Goal: Information Seeking & Learning: Learn about a topic

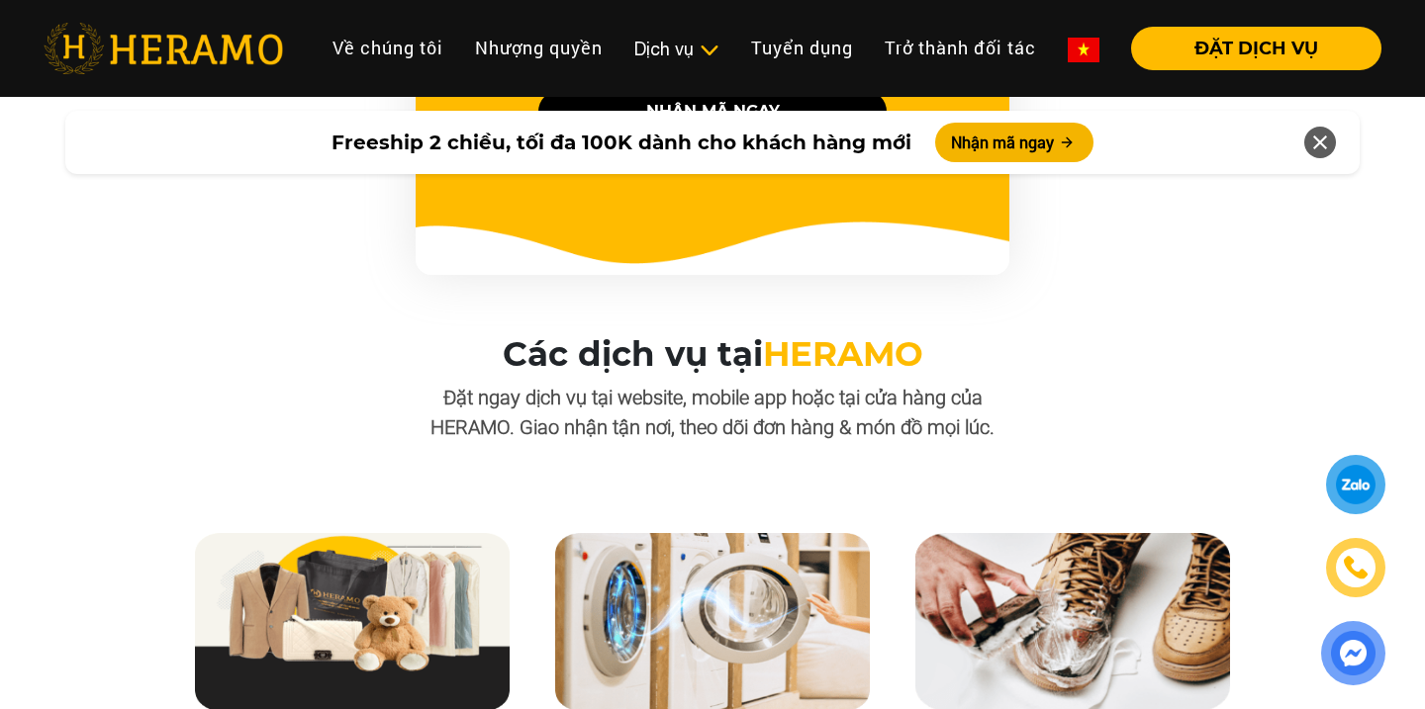
scroll to position [1850, 0]
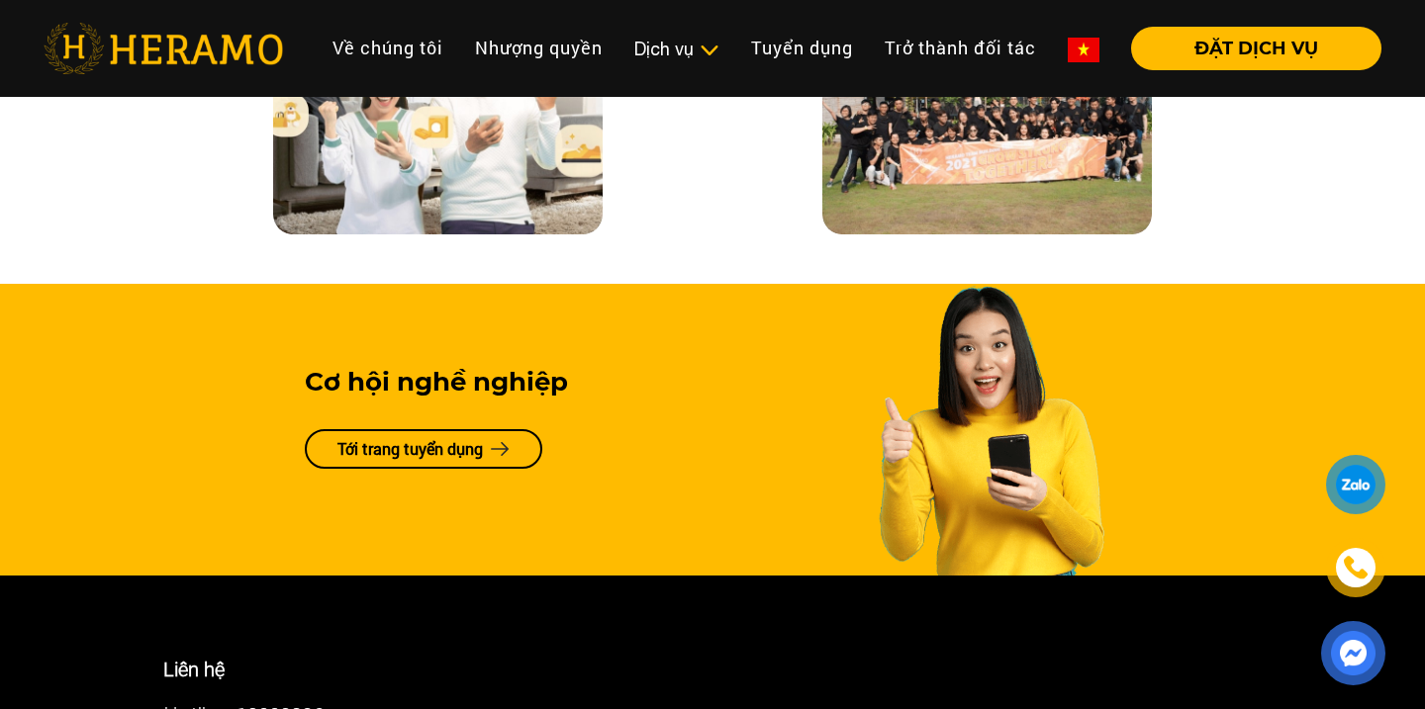
scroll to position [4656, 0]
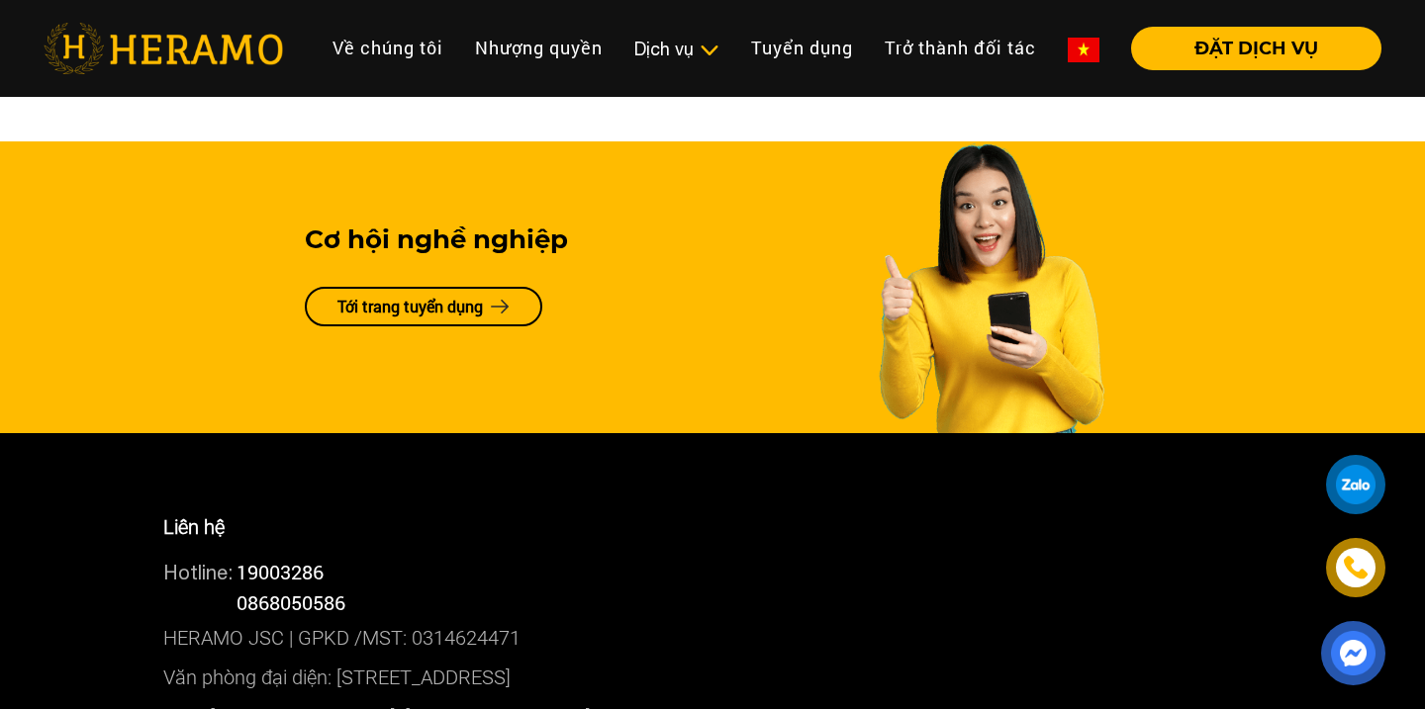
click at [447, 317] on link "Tới trang tuyển dụng" at bounding box center [423, 307] width 237 height 40
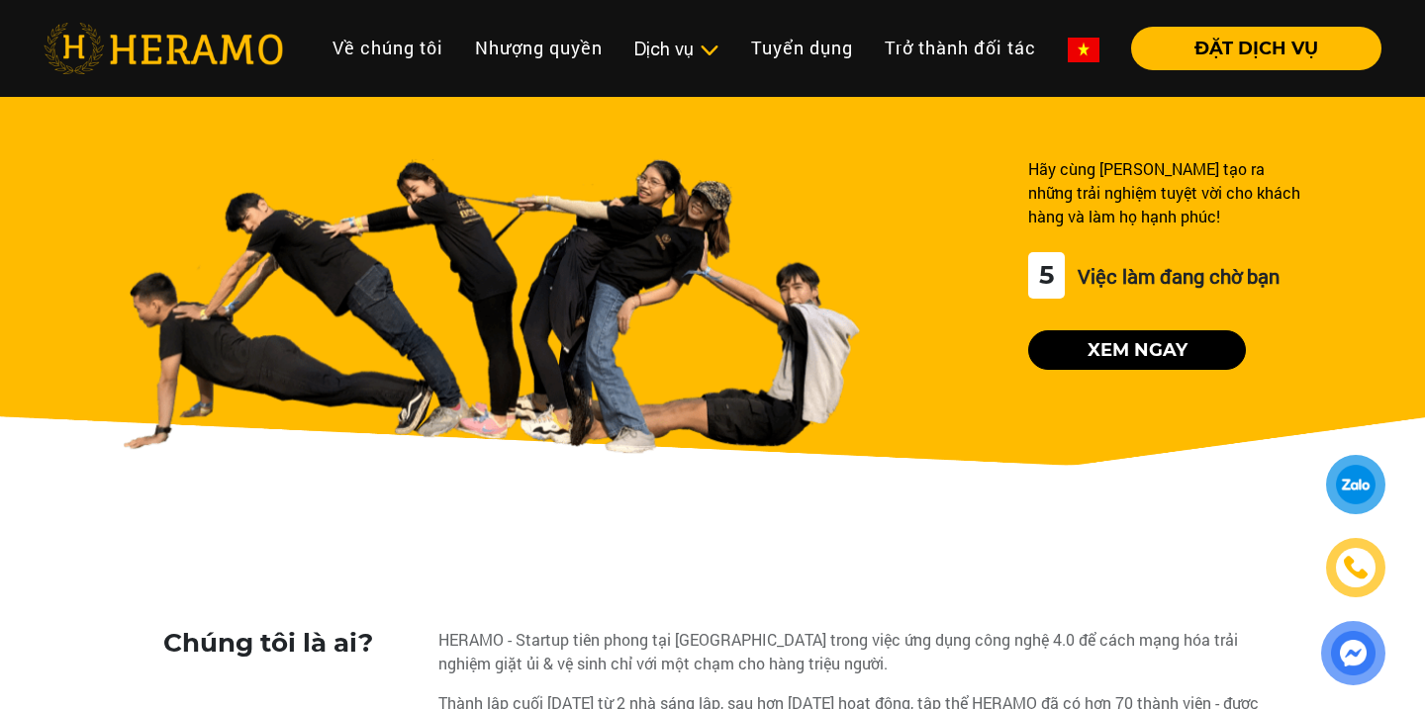
scroll to position [16, 0]
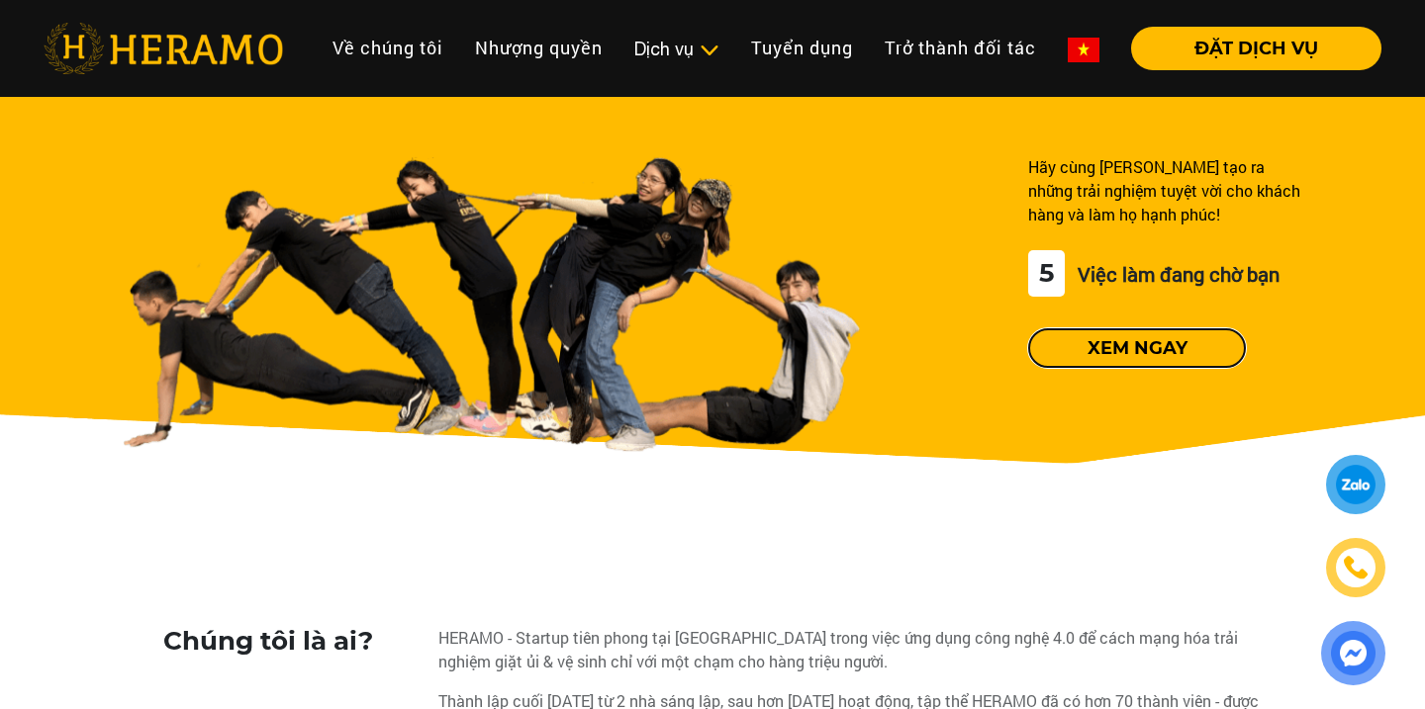
click at [1079, 350] on button "Xem ngay" at bounding box center [1137, 349] width 218 height 40
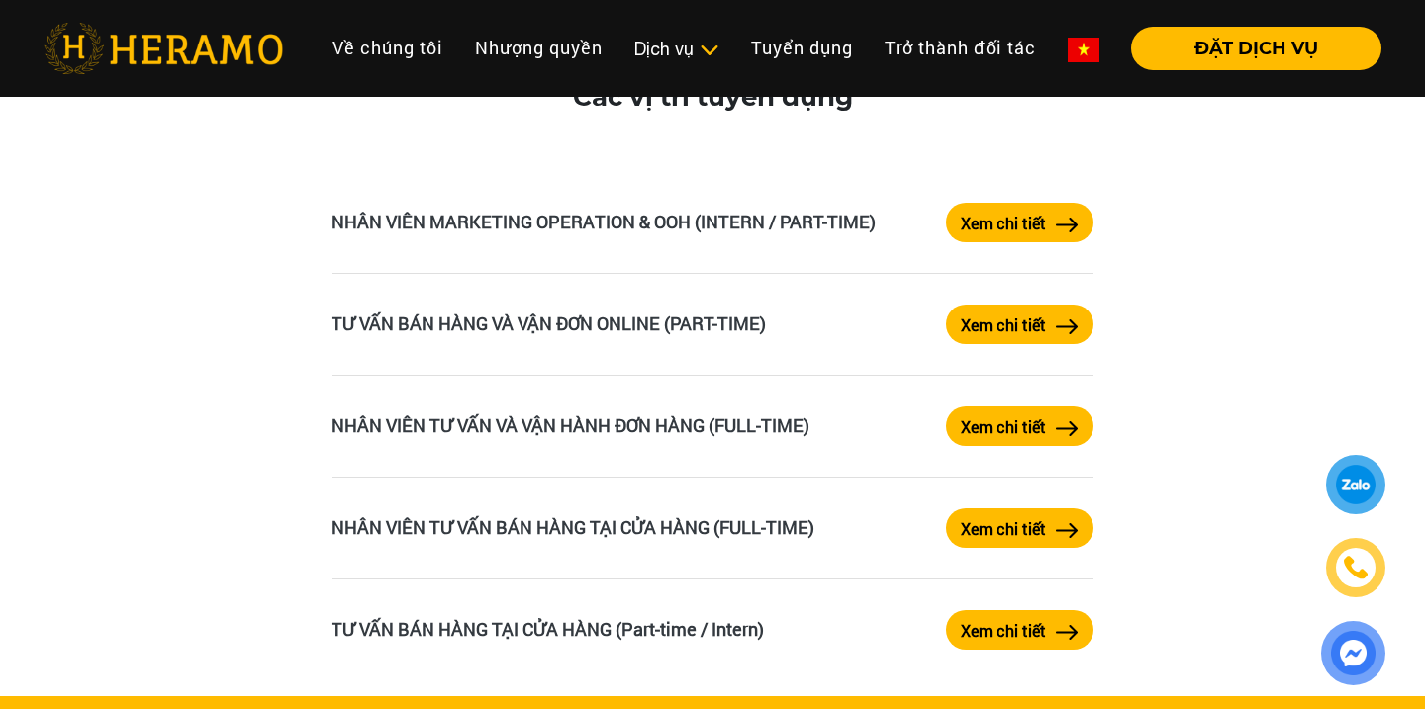
scroll to position [3336, 0]
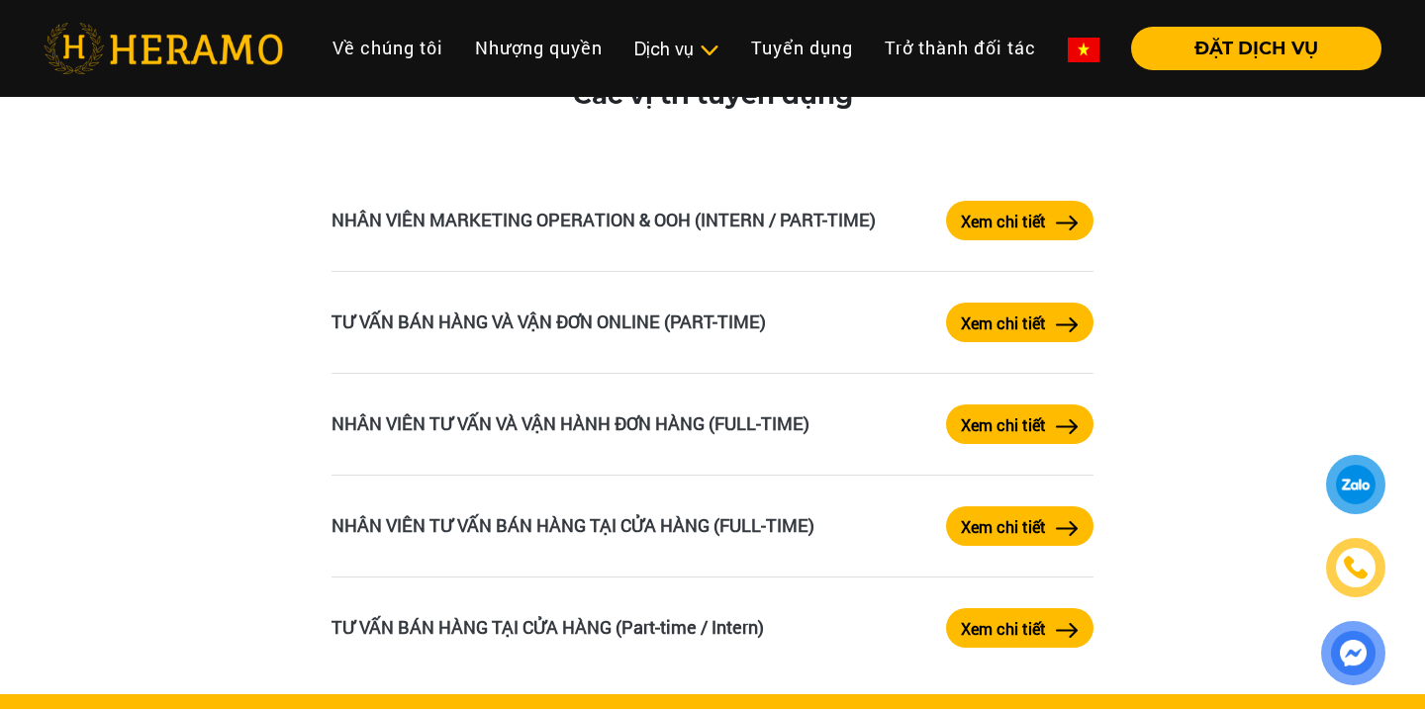
click at [1054, 423] on button "Xem chi tiết" at bounding box center [1019, 425] width 147 height 40
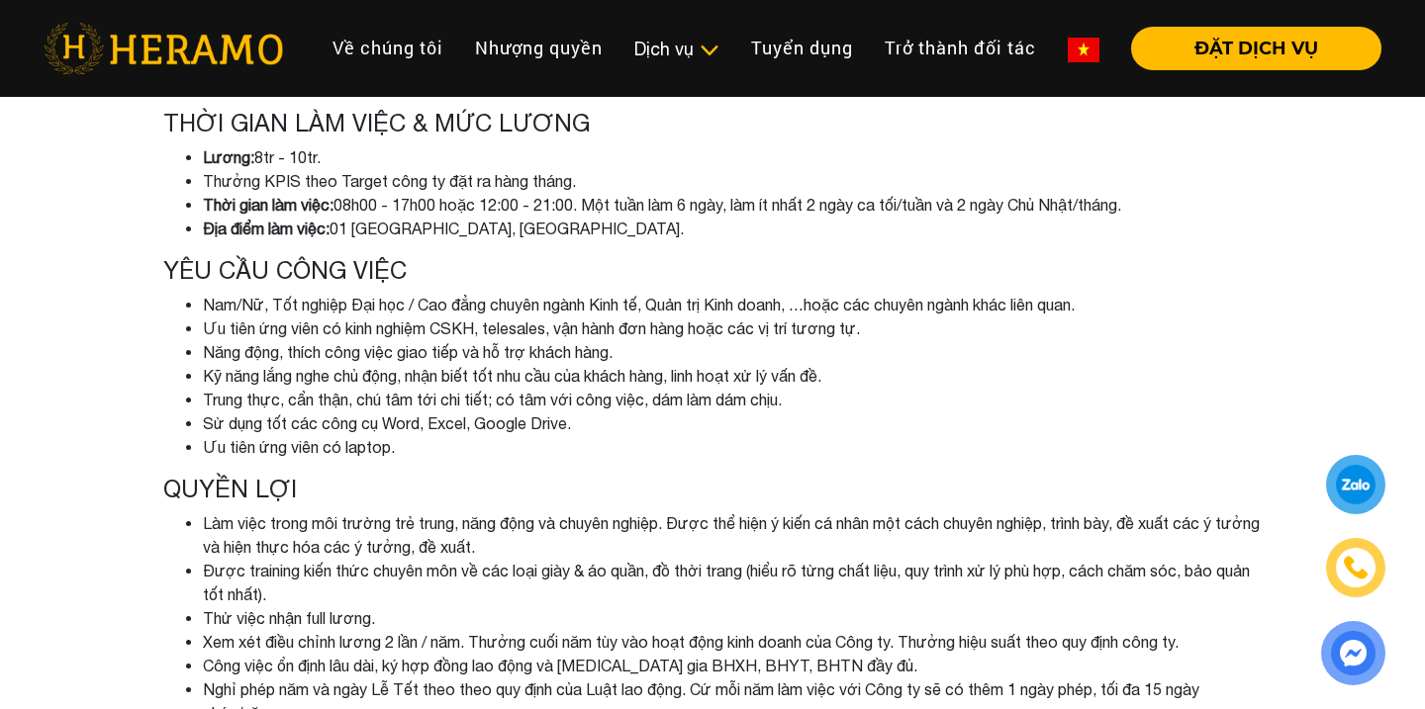
scroll to position [655, 0]
